Goal: Browse casually

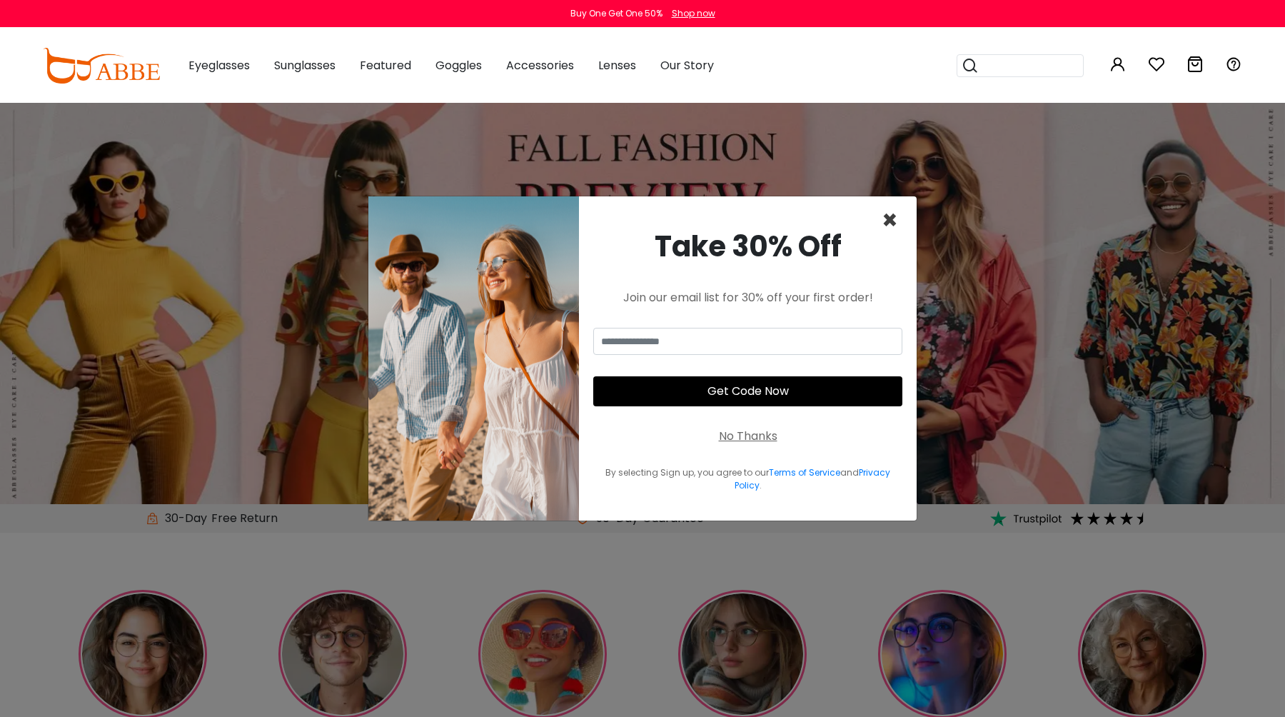
click at [892, 228] on span "×" at bounding box center [890, 220] width 16 height 36
